Goal: Information Seeking & Learning: Learn about a topic

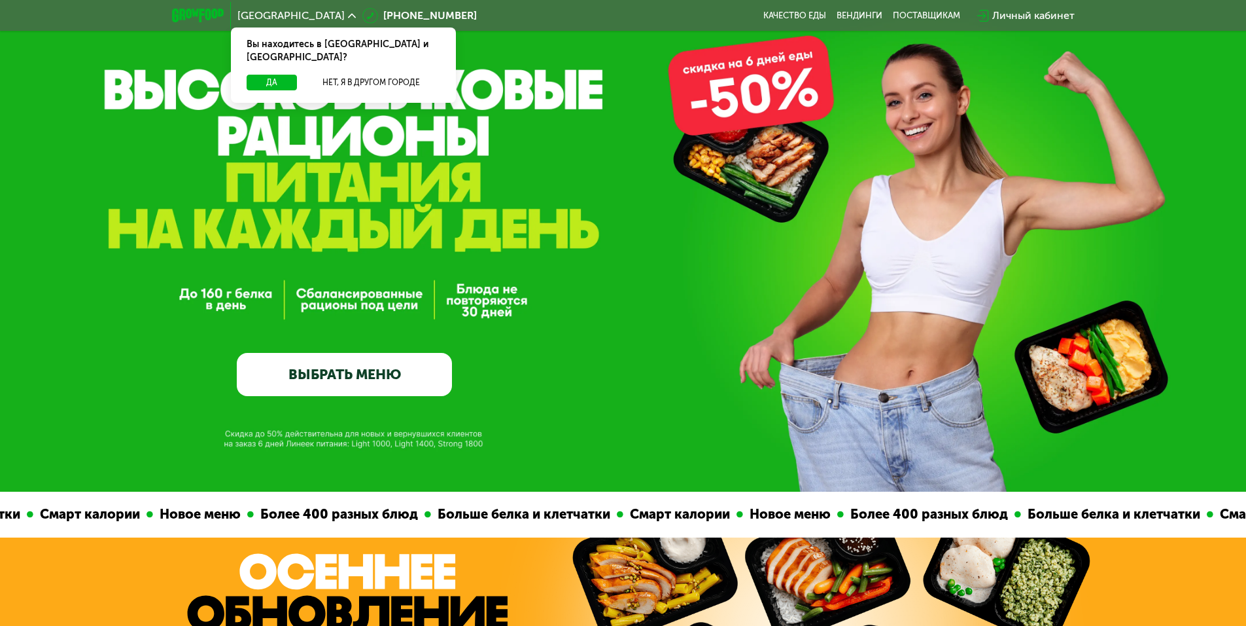
scroll to position [131, 0]
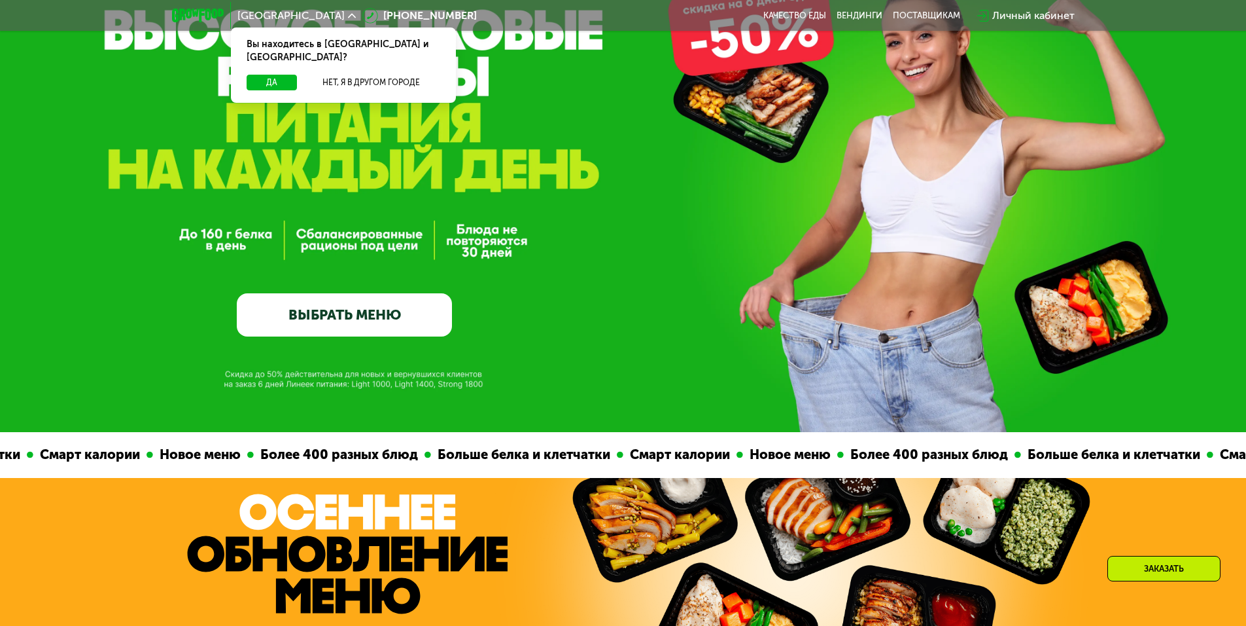
click at [378, 336] on link "ВЫБРАТЬ МЕНЮ" at bounding box center [344, 314] width 215 height 43
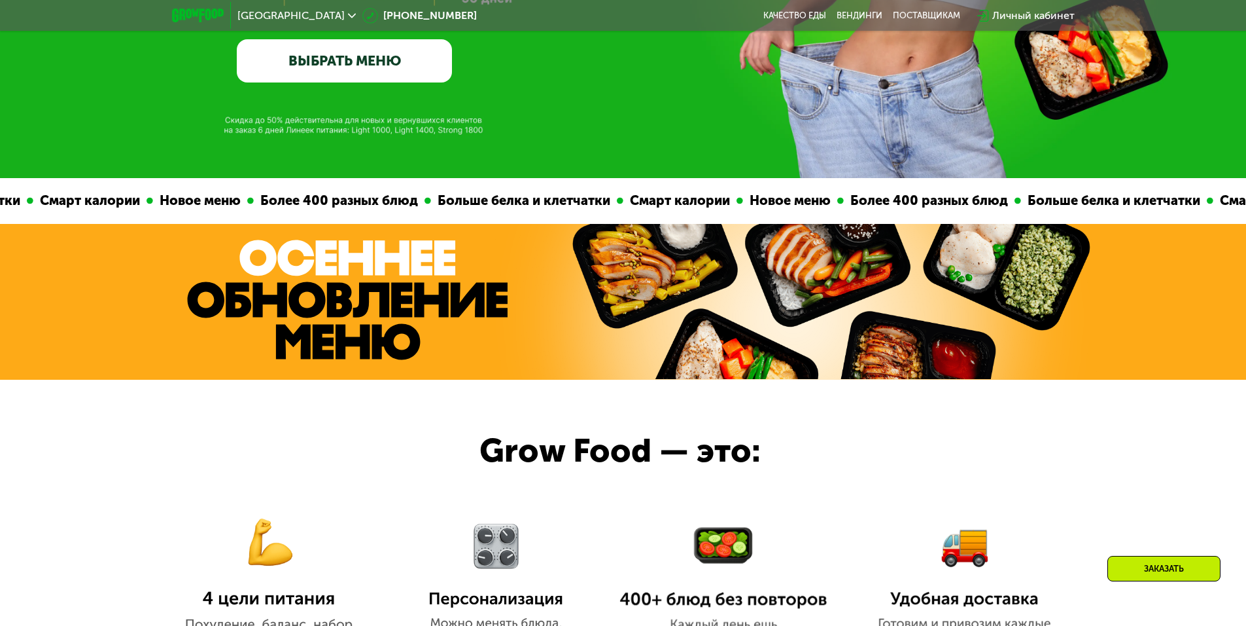
scroll to position [393, 0]
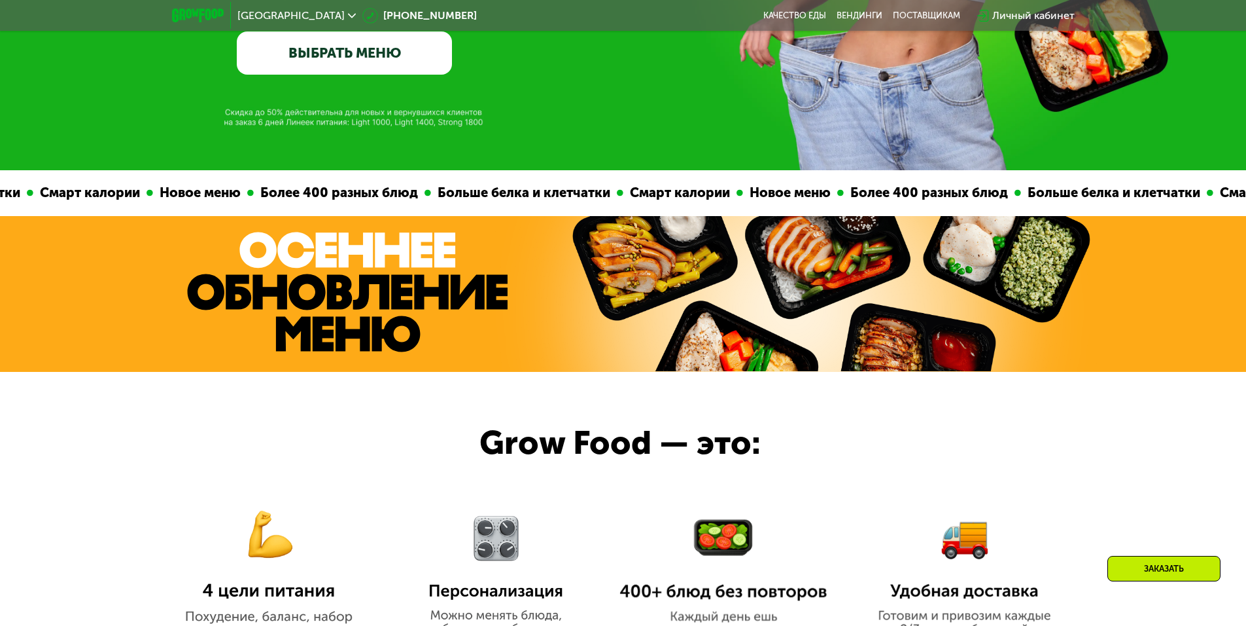
click at [400, 71] on link "ВЫБРАТЬ МЕНЮ" at bounding box center [344, 52] width 215 height 43
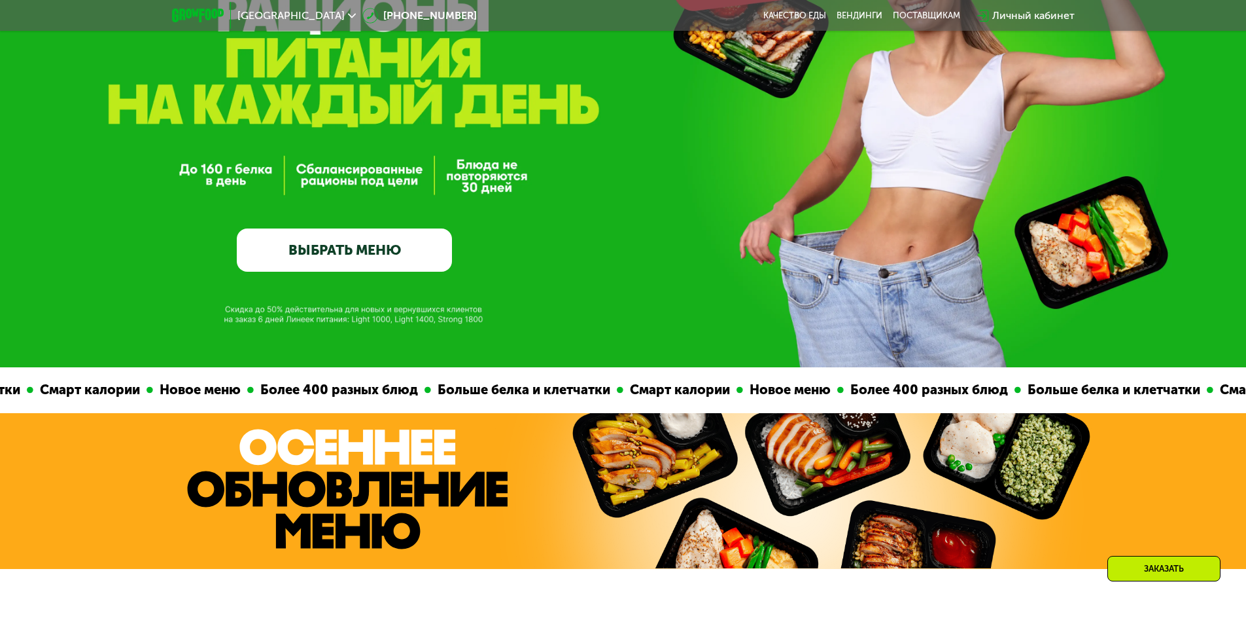
scroll to position [196, 0]
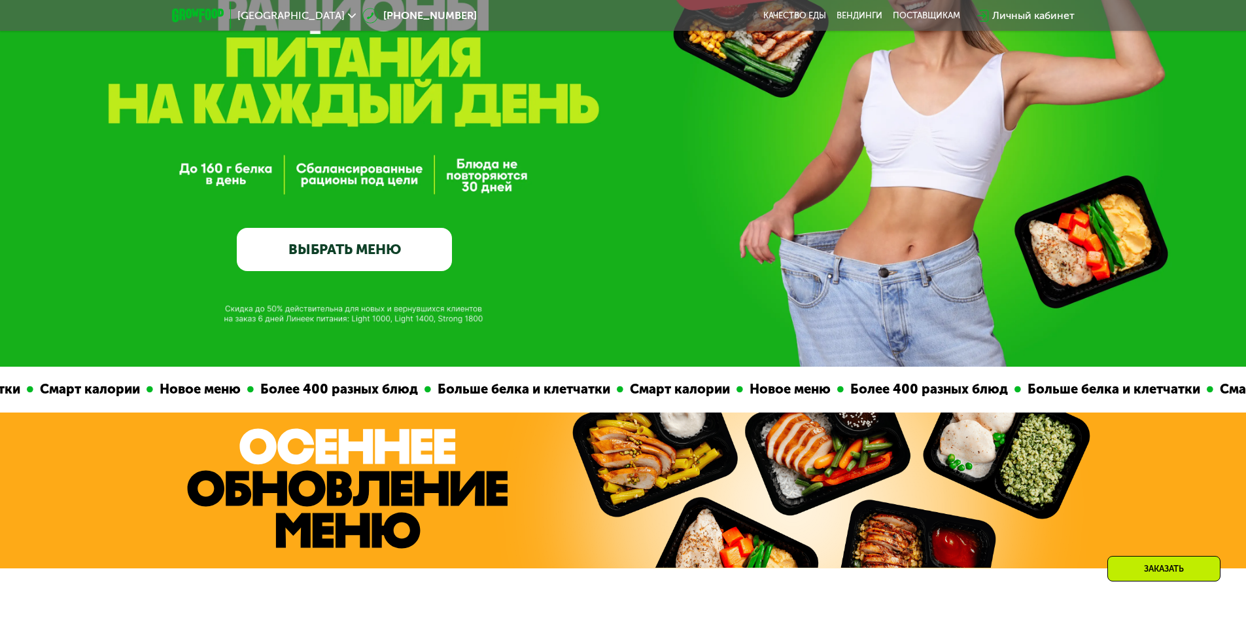
click at [364, 255] on link "ВЫБРАТЬ МЕНЮ" at bounding box center [344, 249] width 215 height 43
click at [367, 254] on link "ВЫБРАТЬ МЕНЮ" at bounding box center [344, 249] width 215 height 43
click at [369, 253] on link "ВЫБРАТЬ МЕНЮ" at bounding box center [344, 249] width 215 height 43
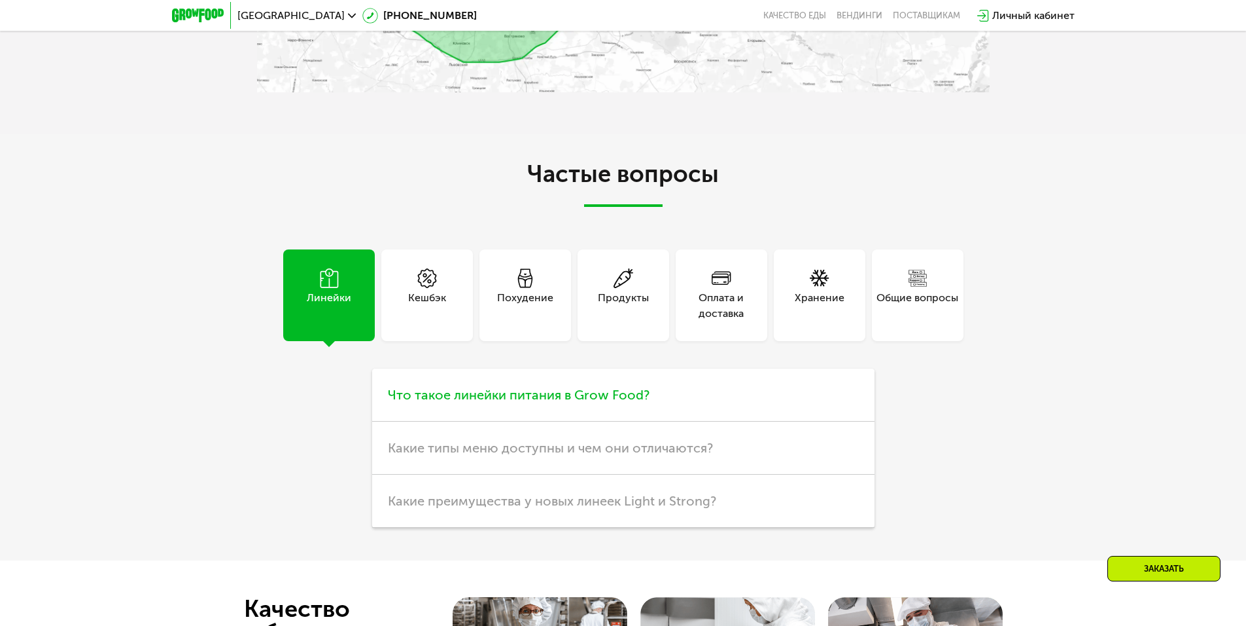
scroll to position [2944, 0]
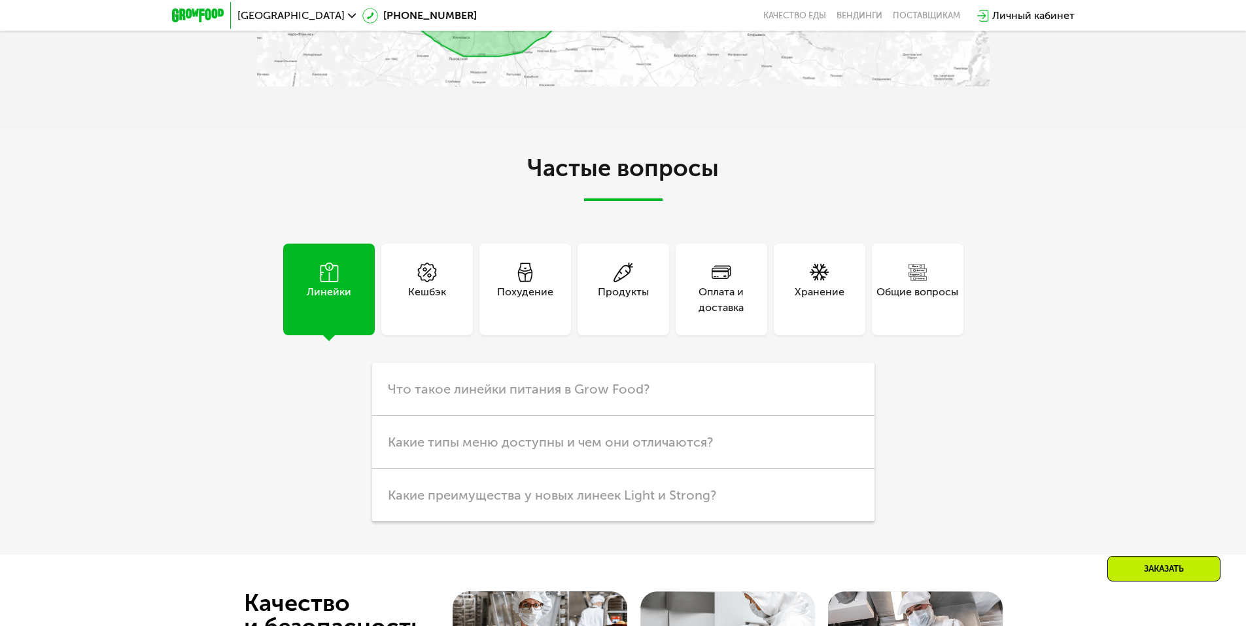
click at [502, 302] on div "Похудение" at bounding box center [525, 299] width 56 height 31
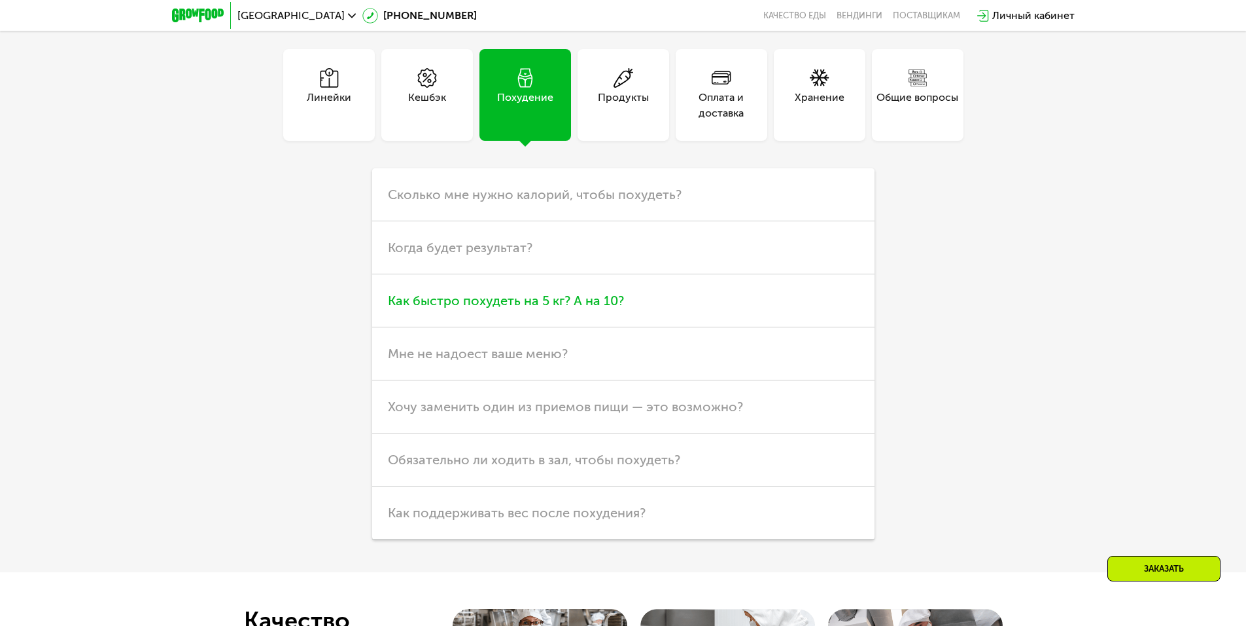
scroll to position [3141, 0]
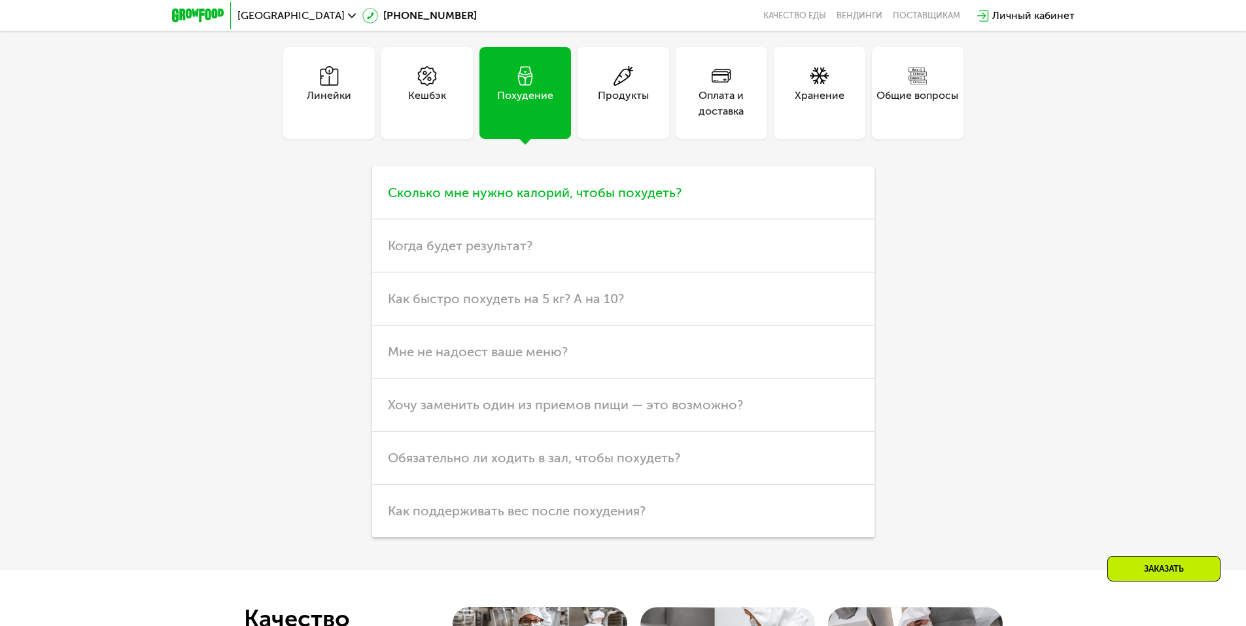
click at [542, 200] on span "Сколько мне нужно калорий, чтобы похудеть?" at bounding box center [535, 193] width 294 height 16
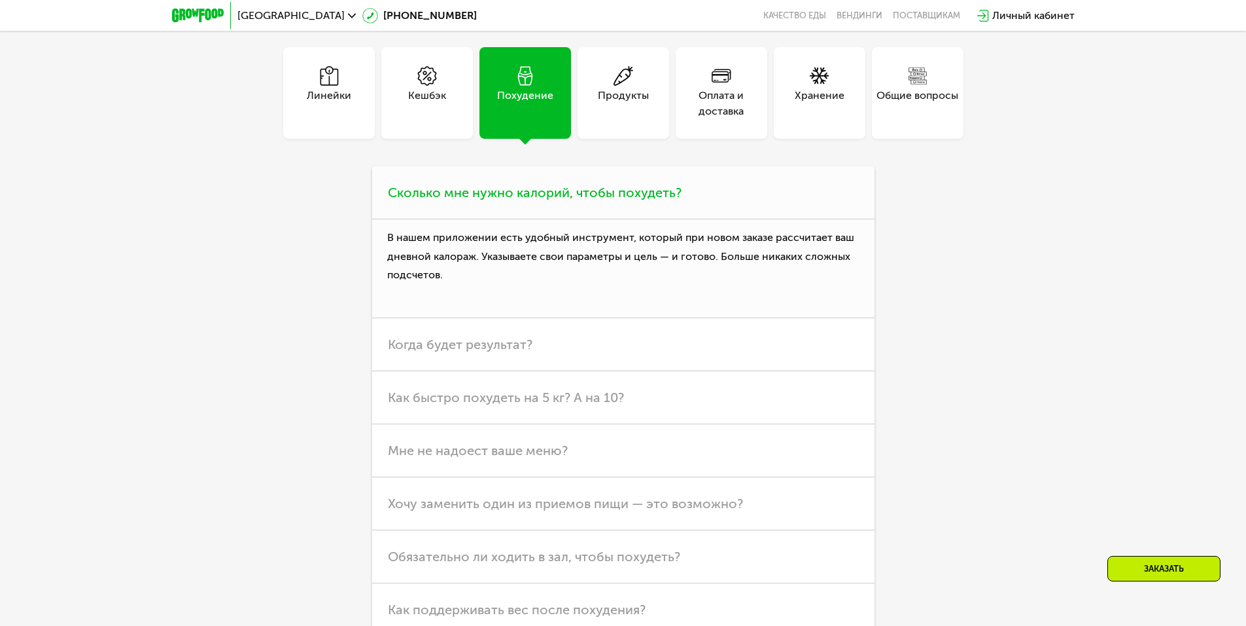
click at [511, 266] on p "В нашем приложении есть удобный инструмент, который при новом заказе рассчитает…" at bounding box center [623, 268] width 502 height 99
click at [512, 266] on p "В нашем приложении есть удобный инструмент, который при новом заказе рассчитает…" at bounding box center [623, 268] width 502 height 99
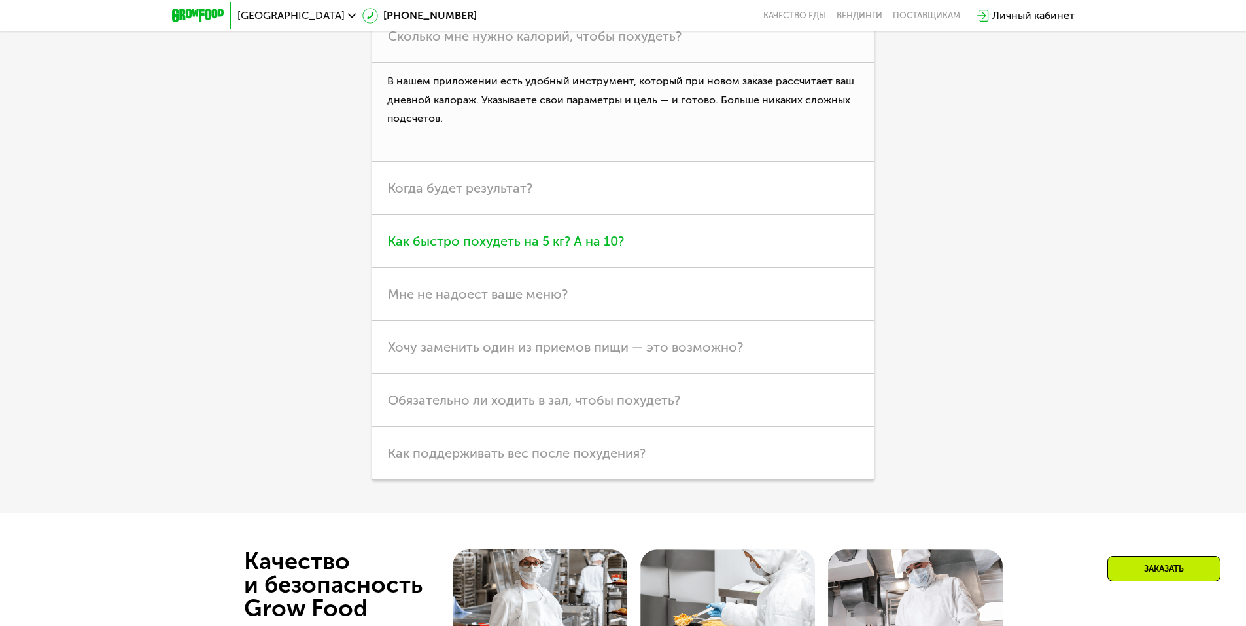
scroll to position [3402, 0]
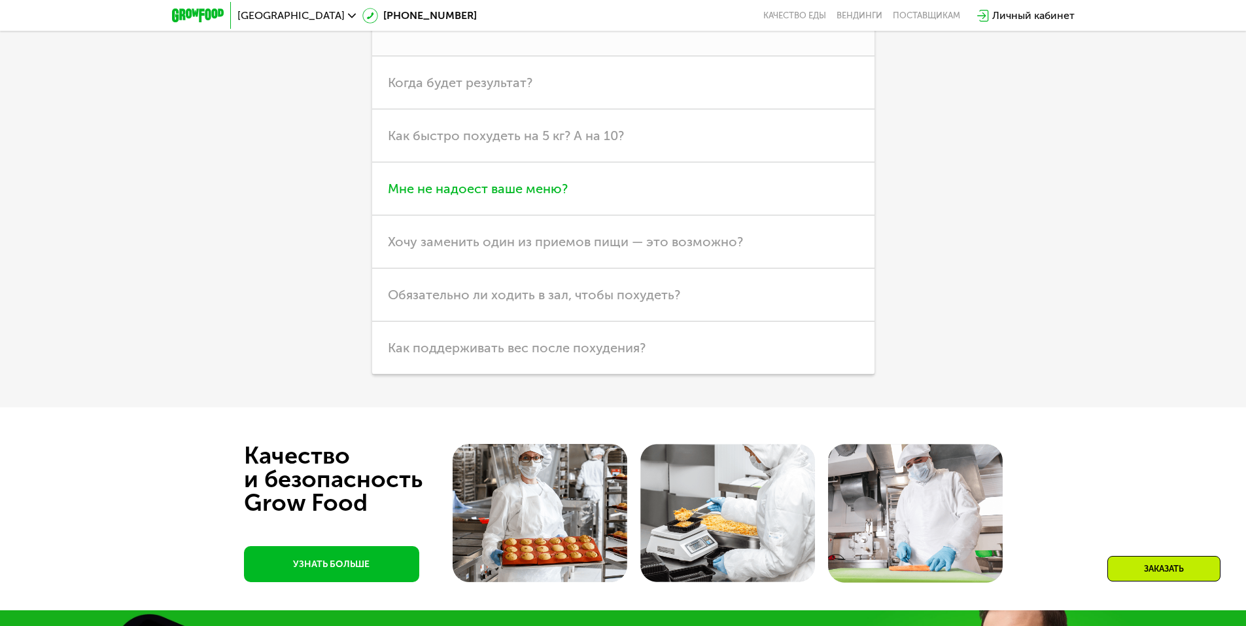
click at [573, 212] on h3 "Мне не надоест ваше меню?" at bounding box center [623, 188] width 502 height 53
